Goal: Task Accomplishment & Management: Use online tool/utility

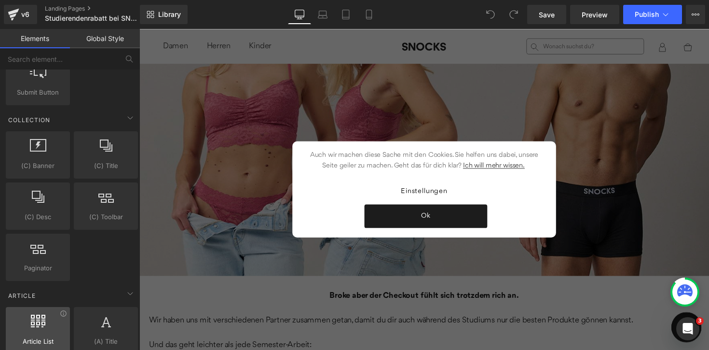
scroll to position [1745, 0]
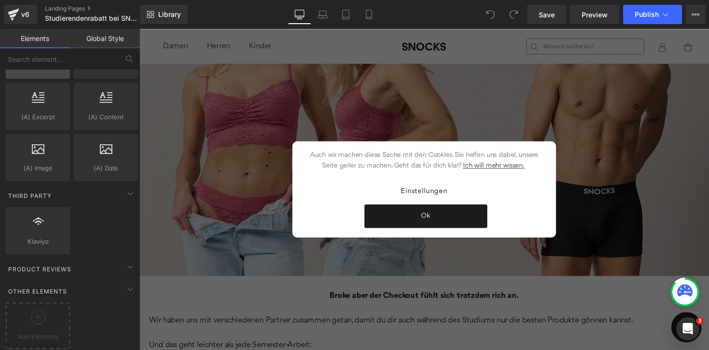
click at [50, 310] on div at bounding box center [37, 321] width 59 height 22
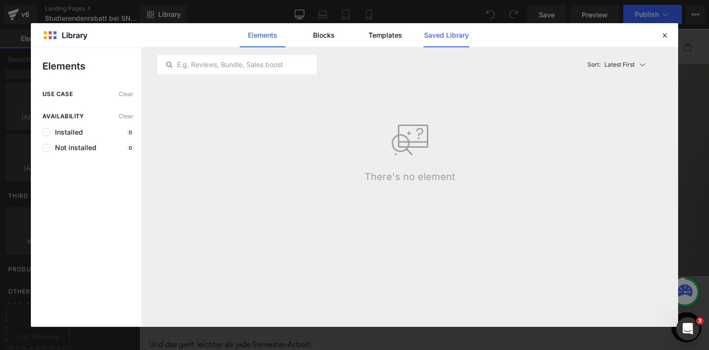
click at [432, 33] on link "Saved Library" at bounding box center [446, 35] width 46 height 24
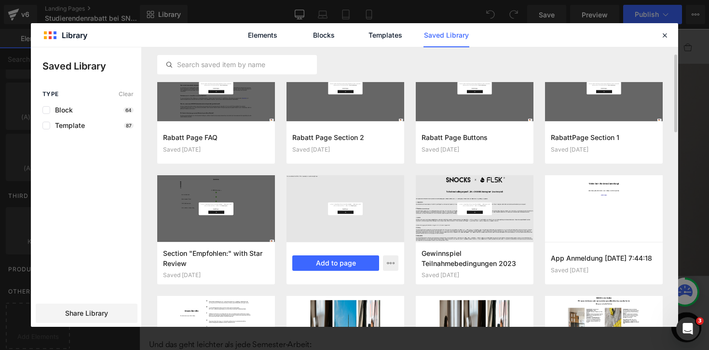
scroll to position [27, 0]
click at [332, 261] on button "Add to page" at bounding box center [335, 262] width 87 height 15
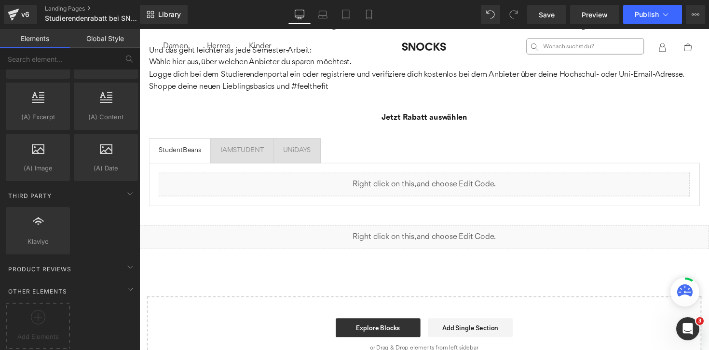
scroll to position [271, 0]
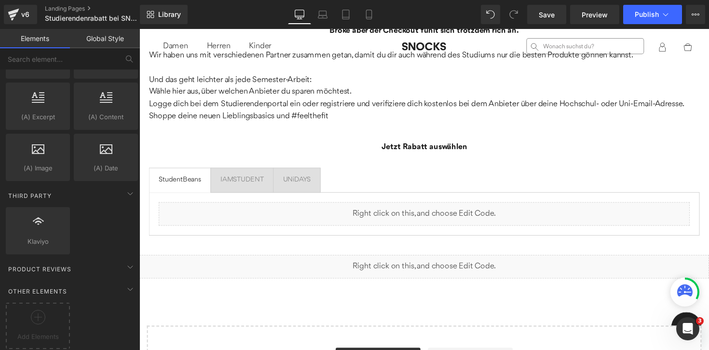
click at [440, 219] on div "Liquid" at bounding box center [431, 218] width 544 height 24
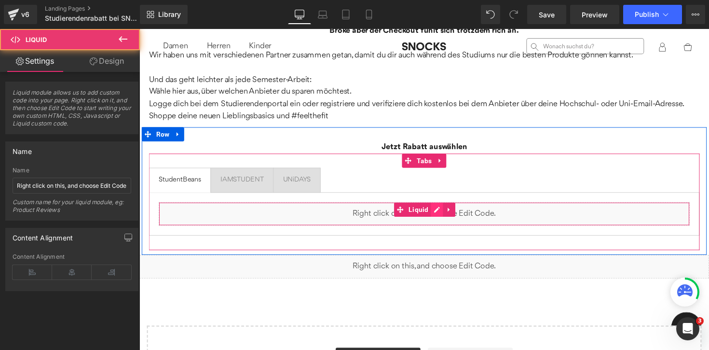
click at [444, 212] on div "Liquid" at bounding box center [431, 218] width 544 height 24
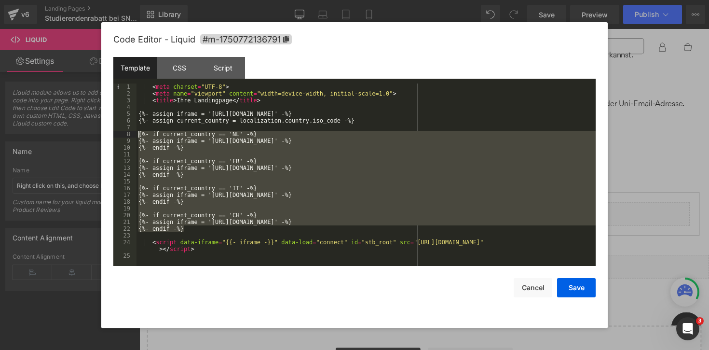
drag, startPoint x: 196, startPoint y: 226, endPoint x: 110, endPoint y: 133, distance: 126.6
click at [110, 133] on div "Code Editor - Liquid #m-1750772136791 Template CSS Script Data 1 2 3 4 5 6 7 8 …" at bounding box center [354, 175] width 506 height 306
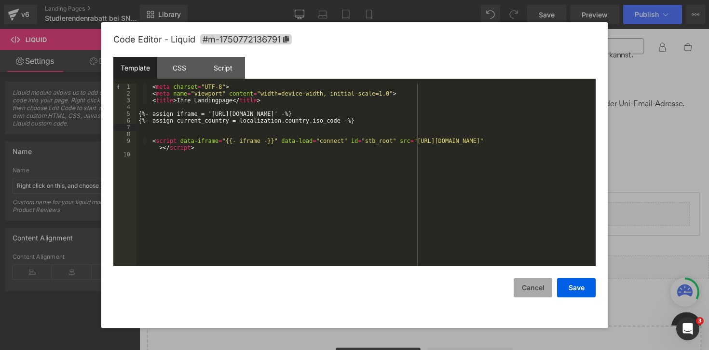
click at [527, 281] on button "Cancel" at bounding box center [533, 287] width 39 height 19
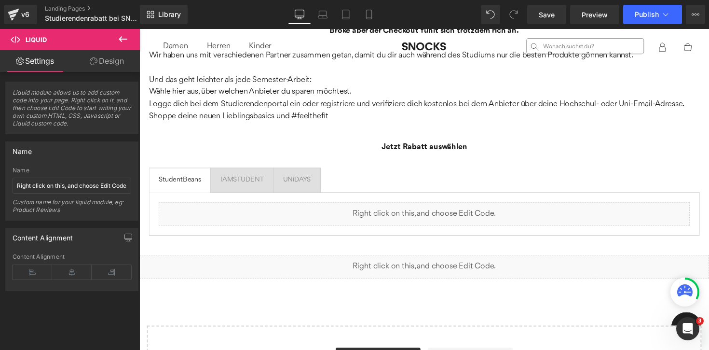
click at [245, 189] on span "IAMSTUDENT Text Block" at bounding box center [245, 184] width 64 height 25
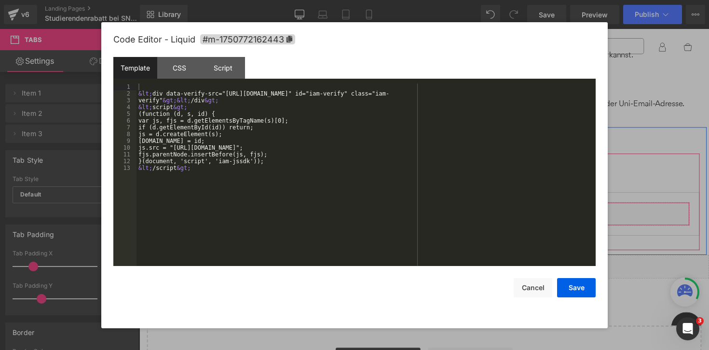
click at [444, 213] on div "Liquid" at bounding box center [431, 218] width 544 height 24
click at [531, 290] on button "Cancel" at bounding box center [533, 287] width 39 height 19
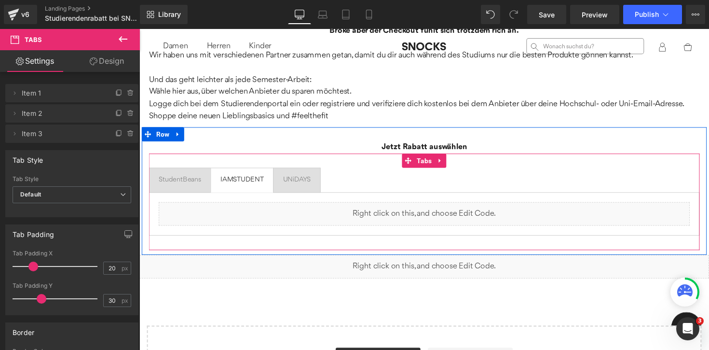
click at [199, 186] on div "StudentBeans" at bounding box center [180, 183] width 43 height 11
click at [203, 191] on span "StudentBeans Text Block" at bounding box center [181, 184] width 63 height 25
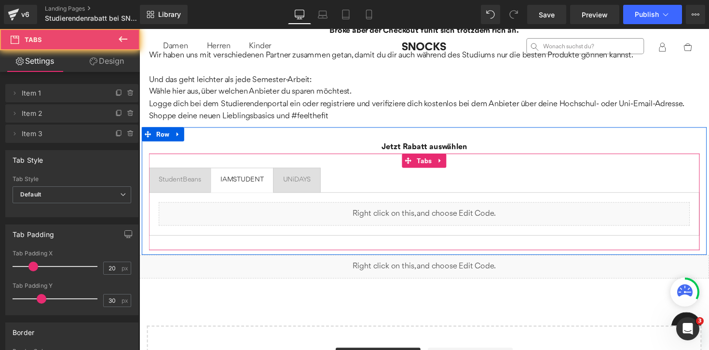
click at [203, 191] on span "StudentBeans Text Block" at bounding box center [181, 184] width 63 height 25
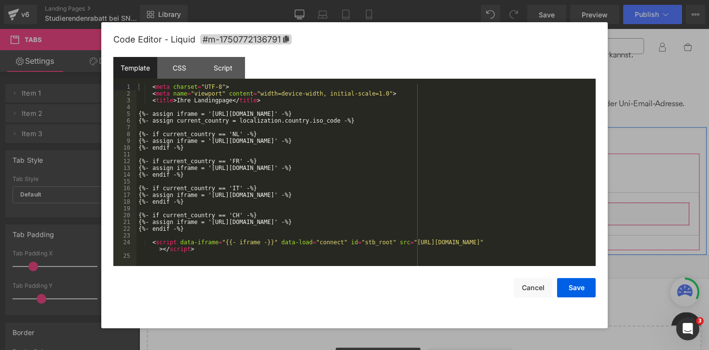
click at [440, 216] on div "Liquid" at bounding box center [431, 218] width 544 height 24
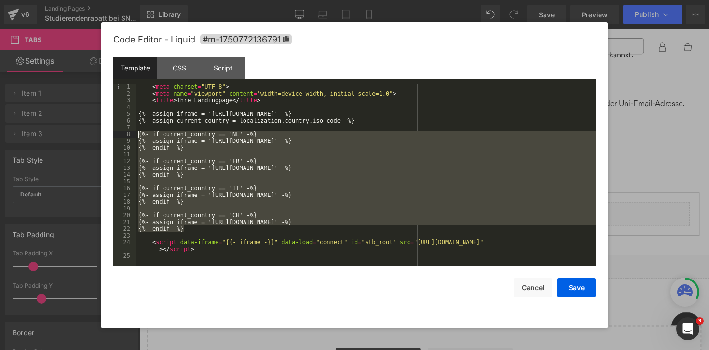
drag, startPoint x: 189, startPoint y: 225, endPoint x: 104, endPoint y: 131, distance: 127.4
click at [104, 131] on div "Code Editor - Liquid #m-1750772136791 Template CSS Script Data 1 2 3 4 5 6 7 8 …" at bounding box center [354, 175] width 506 height 306
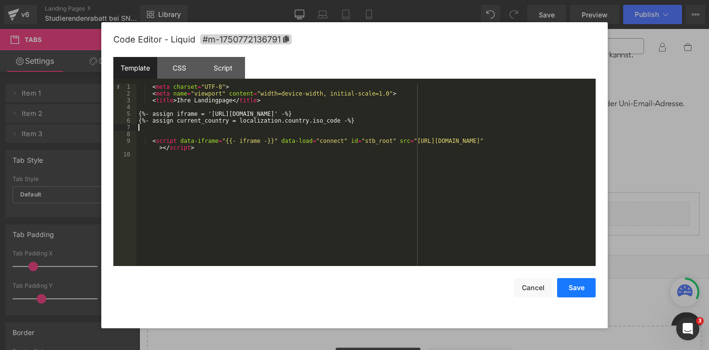
click at [568, 290] on button "Save" at bounding box center [576, 287] width 39 height 19
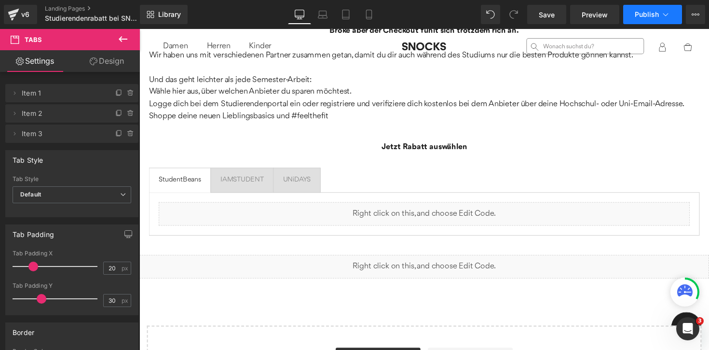
click at [631, 22] on button "Publish" at bounding box center [652, 14] width 59 height 19
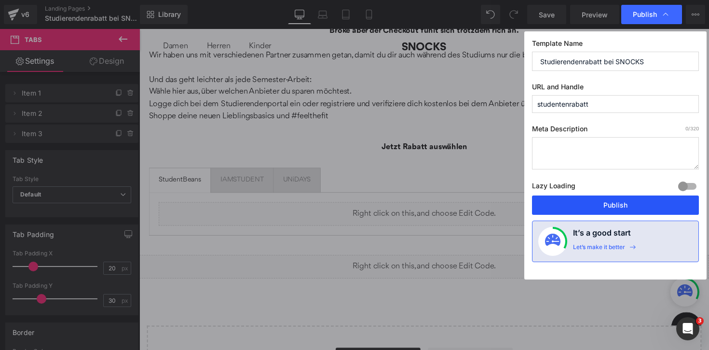
click at [600, 208] on button "Publish" at bounding box center [615, 204] width 167 height 19
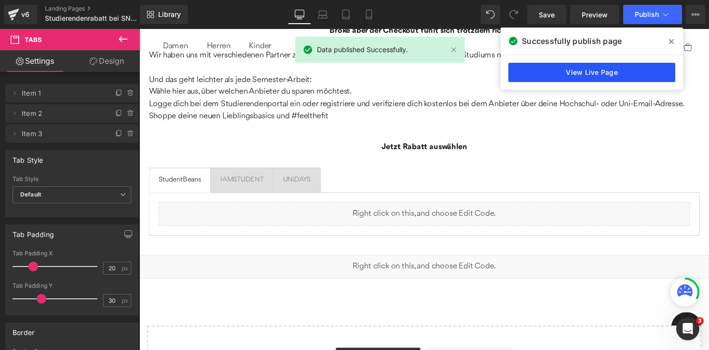
click at [541, 74] on link "View Live Page" at bounding box center [591, 72] width 167 height 19
click at [550, 75] on p "Und das geht leichter als jede Semester-Arbeit:" at bounding box center [431, 81] width 564 height 13
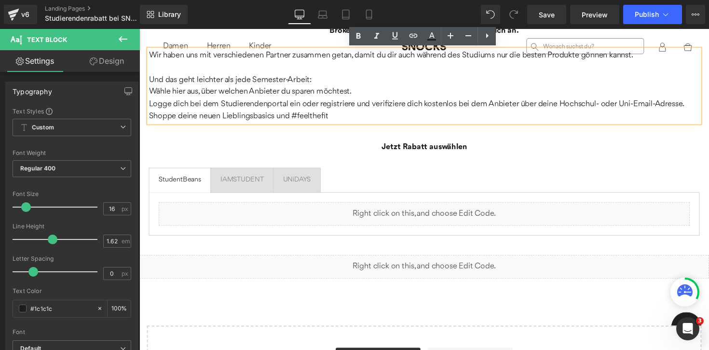
click at [301, 300] on div "Studierendenrabatt bei SNOCKS Heading Hero Banner Studierendenrabatt bei SNOCKS…" at bounding box center [431, 103] width 584 height 618
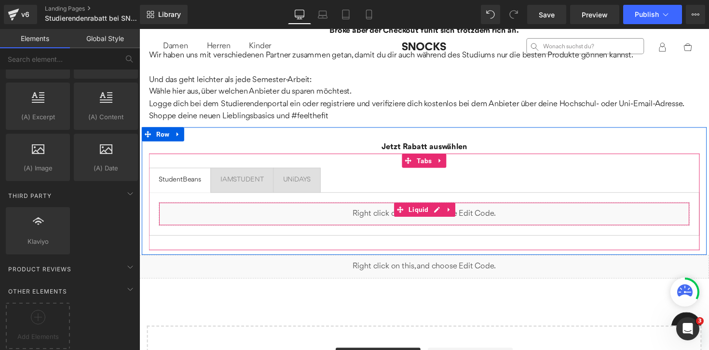
click at [441, 216] on div "Liquid" at bounding box center [431, 218] width 544 height 24
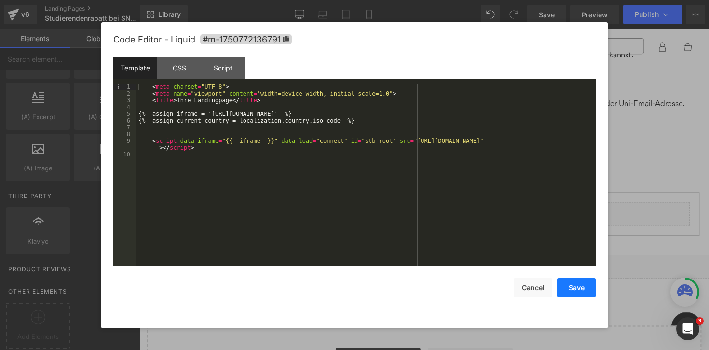
click at [573, 291] on button "Save" at bounding box center [576, 287] width 39 height 19
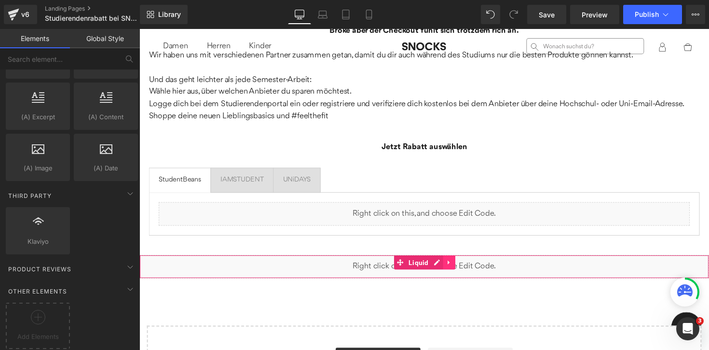
click at [456, 271] on icon at bounding box center [456, 267] width 7 height 7
click at [466, 270] on link at bounding box center [463, 268] width 13 height 14
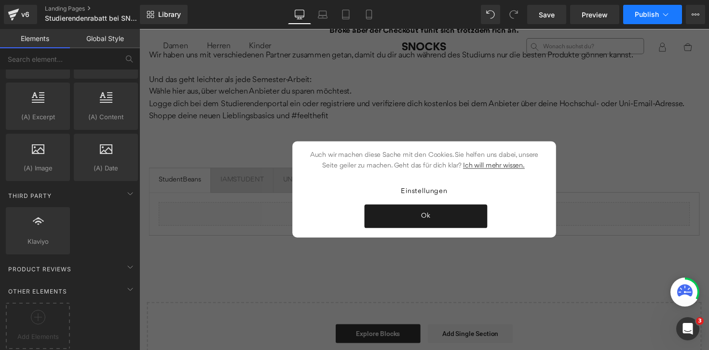
click at [635, 17] on button "Publish" at bounding box center [652, 14] width 59 height 19
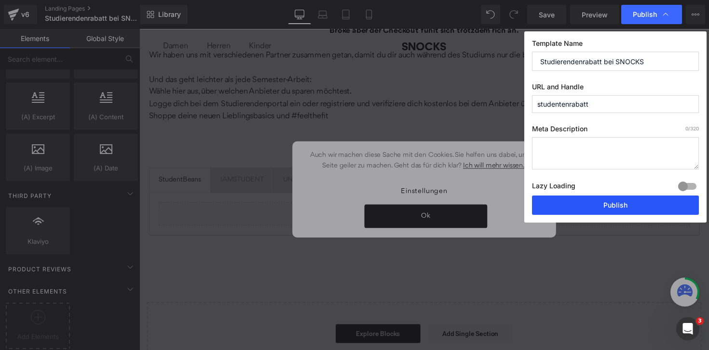
click at [602, 200] on button "Publish" at bounding box center [615, 204] width 167 height 19
